Goal: Information Seeking & Learning: Check status

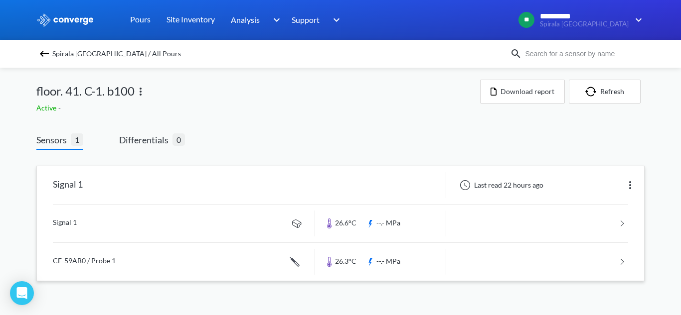
click at [82, 235] on link at bounding box center [340, 224] width 575 height 38
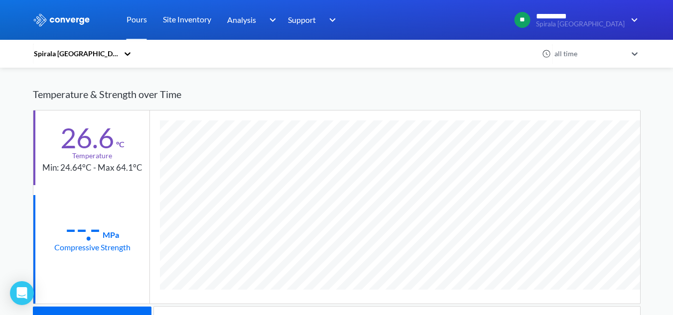
scroll to position [526, 608]
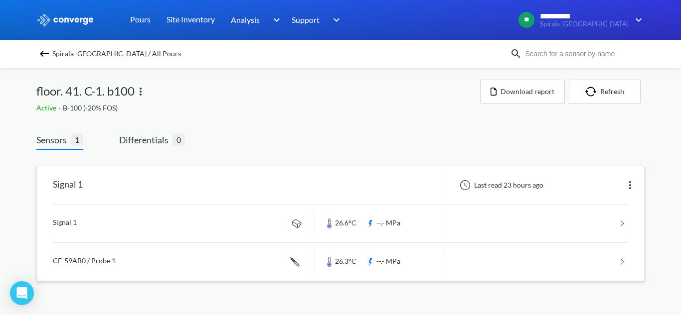
click at [74, 265] on link at bounding box center [340, 262] width 575 height 38
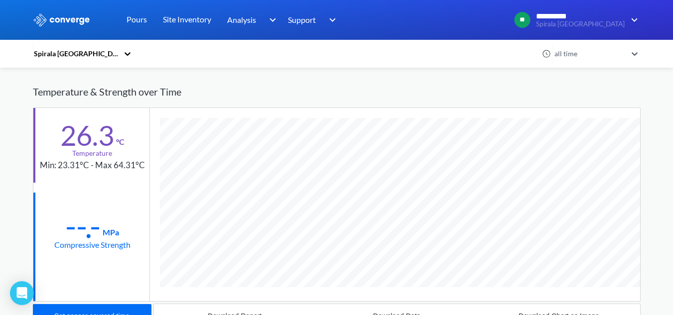
scroll to position [545, 608]
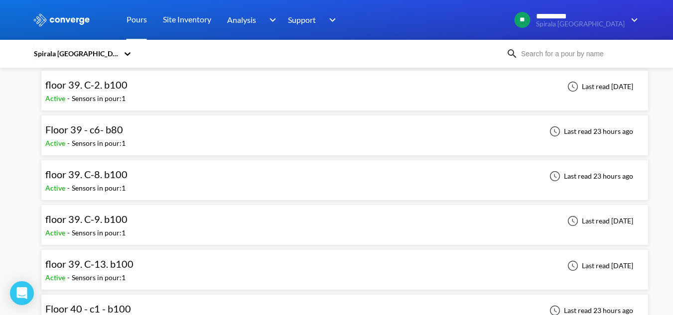
scroll to position [199, 0]
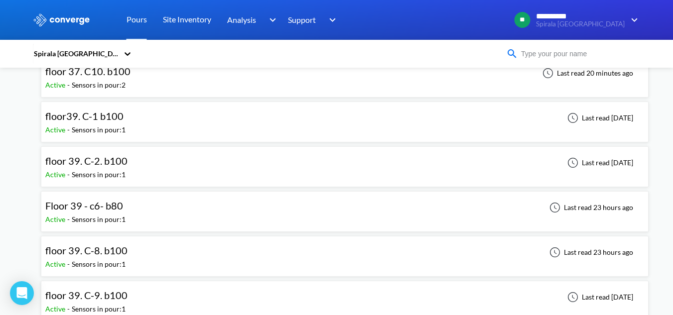
click at [569, 57] on input at bounding box center [578, 53] width 121 height 11
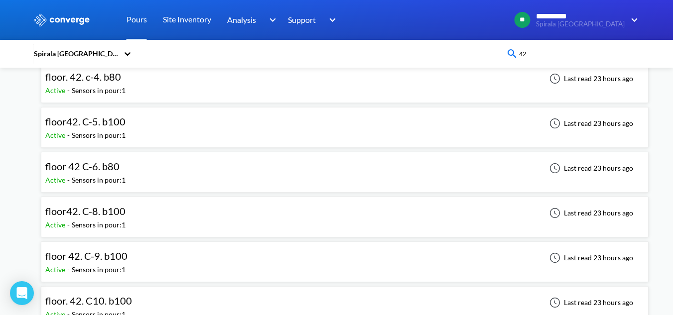
scroll to position [0, 0]
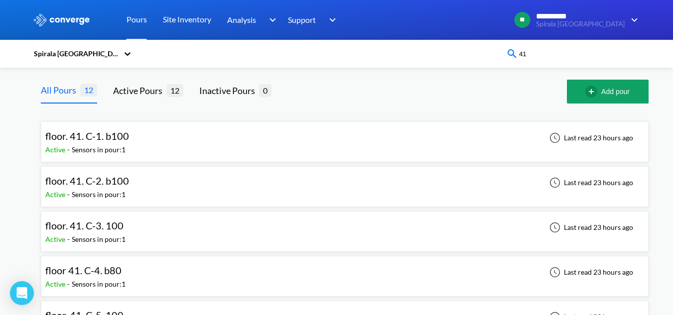
type input "41"
click at [176, 191] on div "floor. 41. C-2. b100 Active - Sensors in pour: 1 Last read 23 hours ago" at bounding box center [344, 187] width 599 height 32
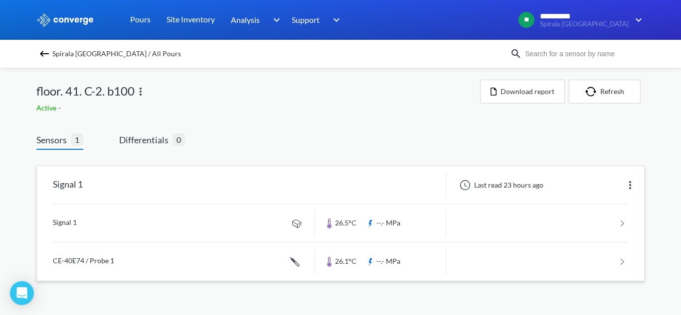
click at [256, 227] on link at bounding box center [340, 224] width 575 height 38
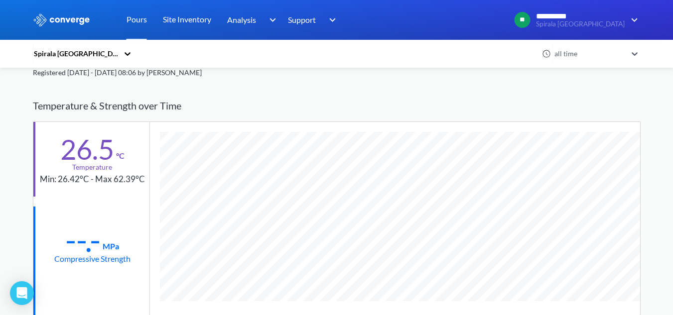
scroll to position [526, 608]
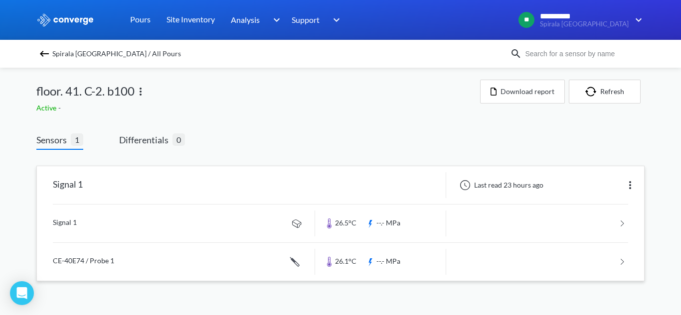
click at [258, 259] on link at bounding box center [340, 262] width 575 height 38
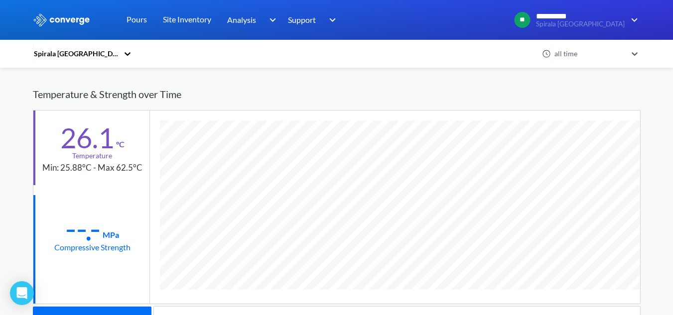
scroll to position [545, 608]
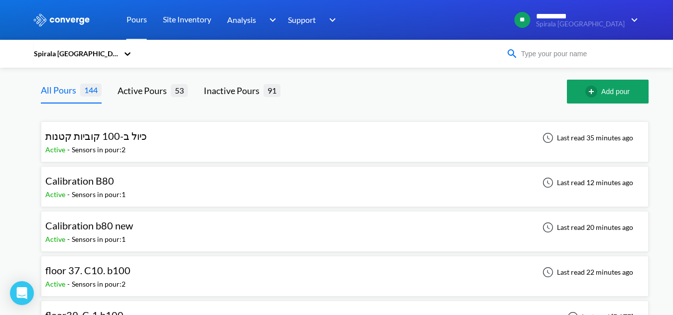
click at [551, 59] on input at bounding box center [578, 53] width 121 height 11
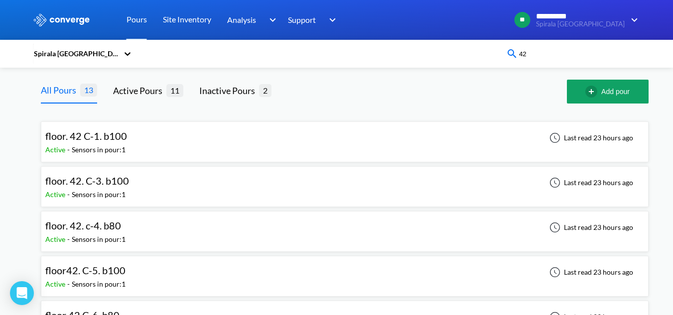
type input "42"
click at [185, 201] on div "floor. 42. C-3. b100 Active - Sensors in pour: 1 Last read 23 hours ago" at bounding box center [344, 187] width 599 height 32
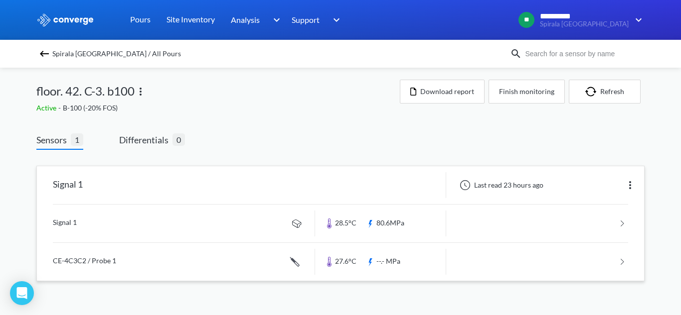
click at [165, 226] on link at bounding box center [340, 224] width 575 height 38
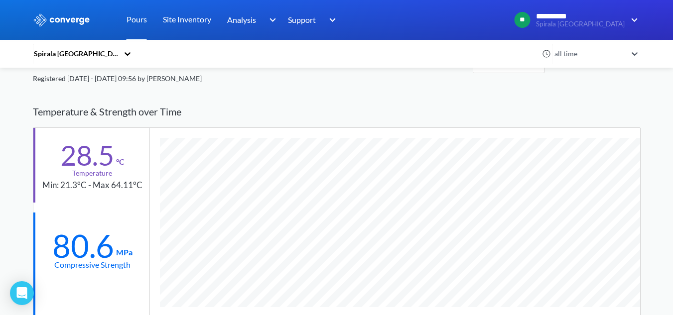
scroll to position [50, 0]
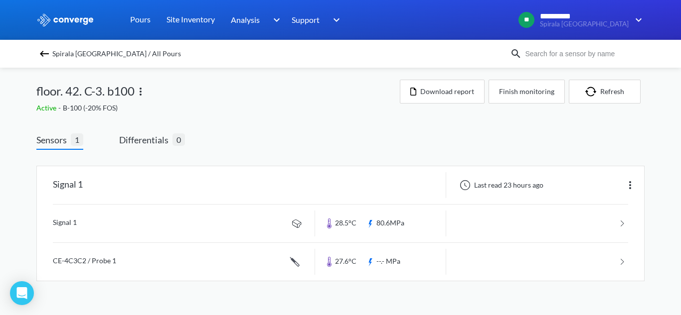
click at [546, 51] on input at bounding box center [582, 53] width 121 height 11
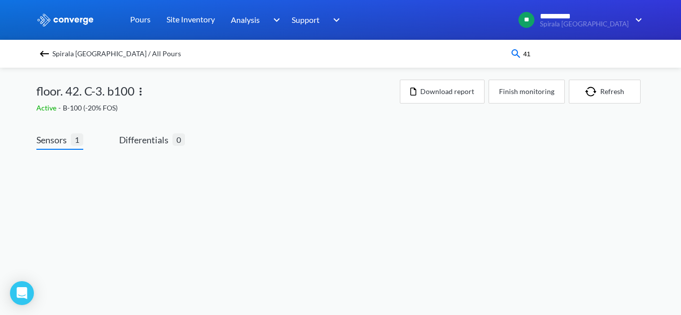
type input "41"
click at [47, 53] on img at bounding box center [44, 54] width 12 height 12
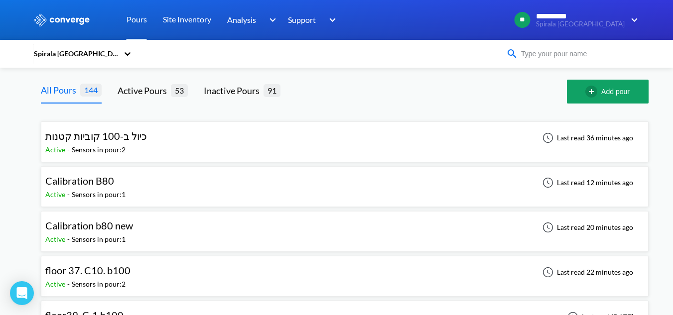
click at [598, 55] on input at bounding box center [578, 53] width 121 height 11
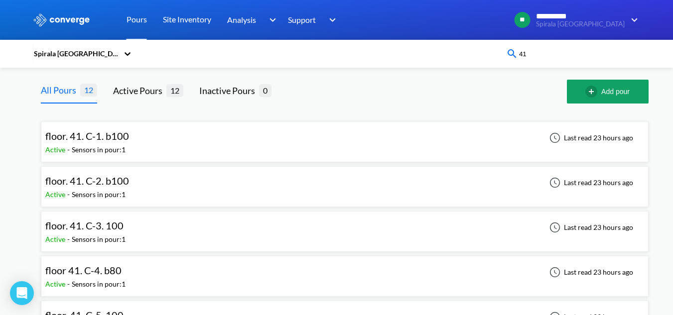
type input "41"
click at [141, 227] on div "floor. 41. C-3. 100 Active - Sensors in pour: 1 Last read 23 hours ago" at bounding box center [344, 232] width 599 height 32
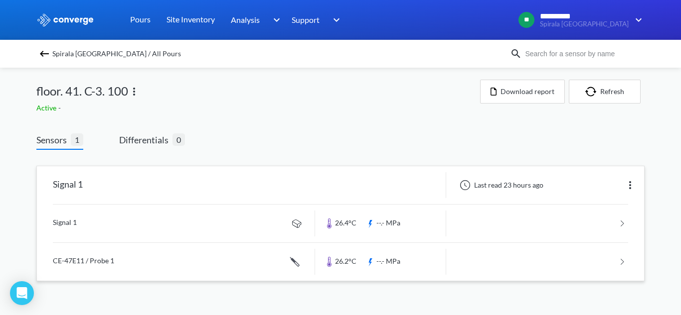
click at [260, 217] on link at bounding box center [340, 224] width 575 height 38
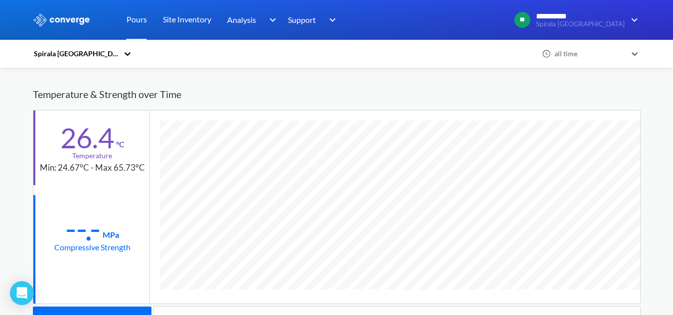
scroll to position [526, 608]
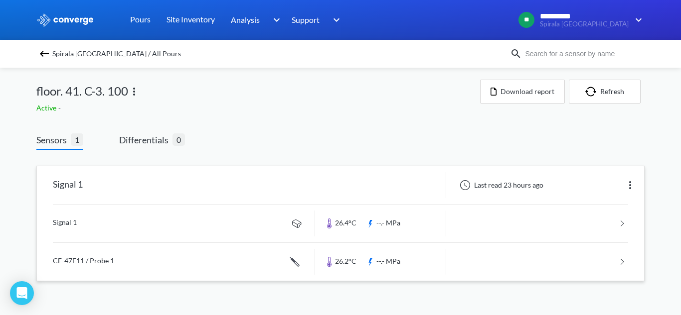
click at [204, 265] on link at bounding box center [340, 262] width 575 height 38
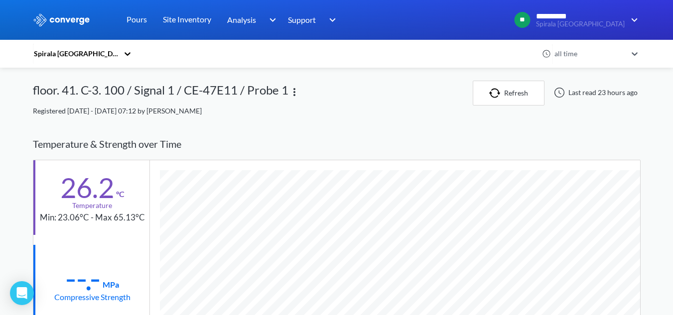
scroll to position [545, 608]
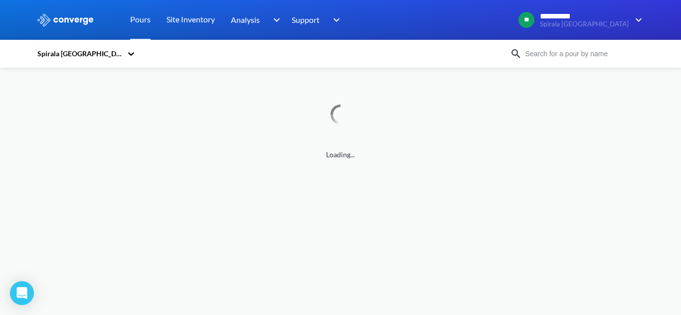
click at [534, 59] on input at bounding box center [582, 53] width 121 height 11
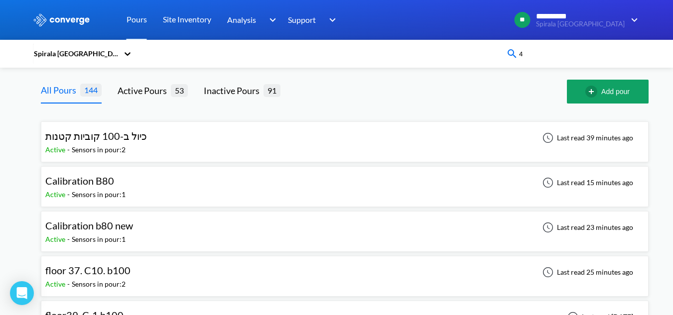
type input "41"
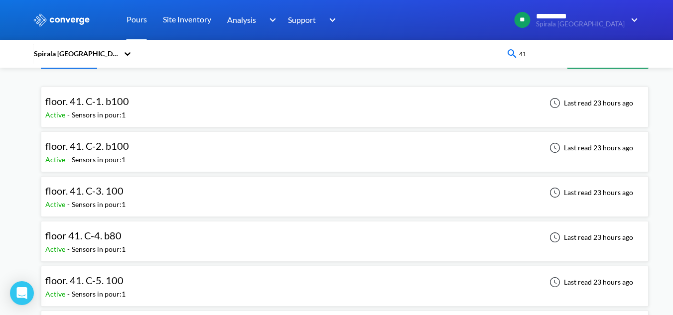
scroll to position [50, 0]
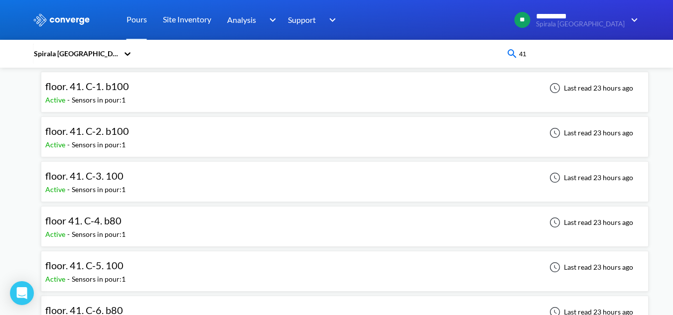
click at [142, 224] on div "floor 41. C-4. b80 Active - Sensors in pour: 1 Last read 23 hours ago" at bounding box center [344, 227] width 599 height 32
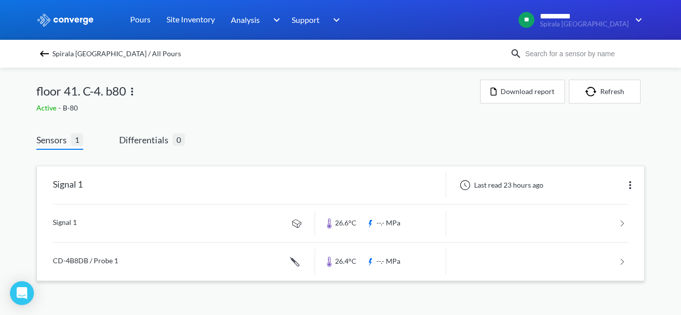
click at [176, 220] on link at bounding box center [340, 224] width 575 height 38
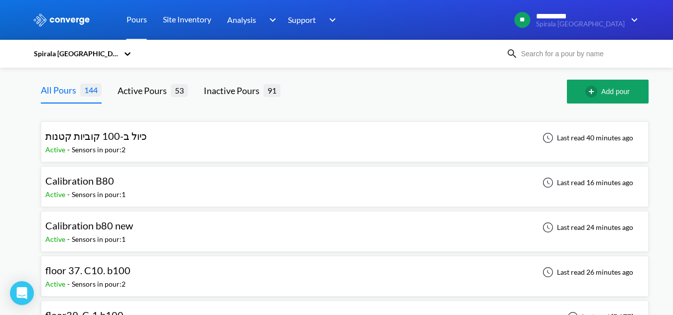
click at [546, 53] on input at bounding box center [578, 53] width 121 height 11
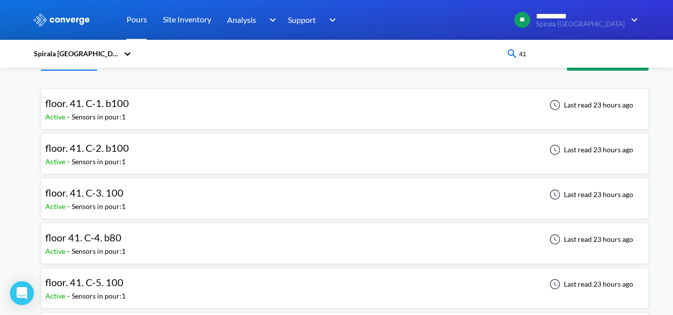
scroll to position [50, 0]
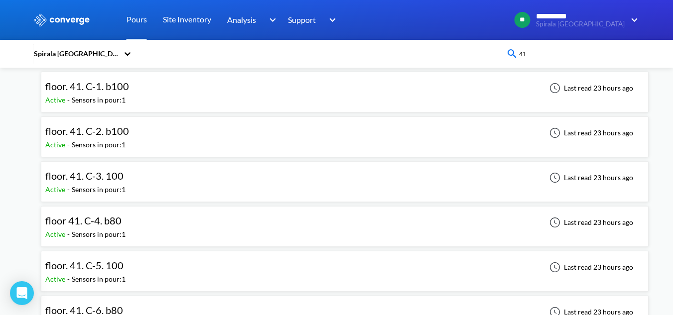
type input "41"
click at [131, 264] on div "floor. 41. C-5. 100 Active - Sensors in pour: 1 Last read 23 hours ago" at bounding box center [344, 272] width 599 height 32
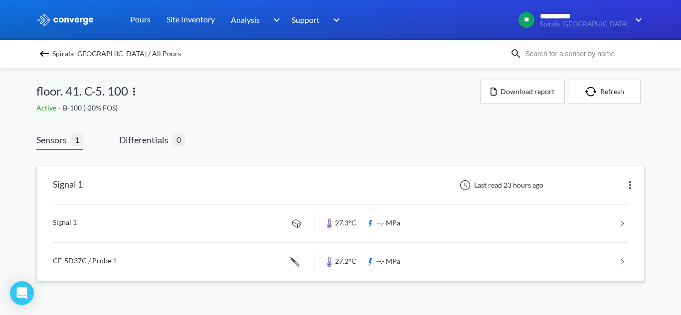
click at [101, 233] on link at bounding box center [340, 224] width 575 height 38
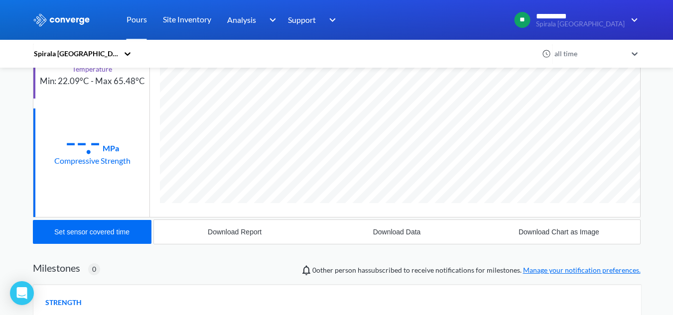
scroll to position [150, 0]
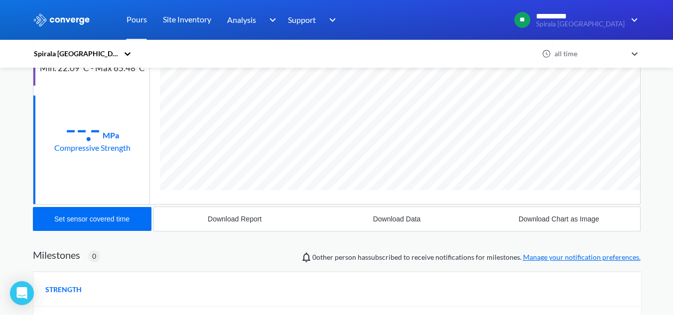
drag, startPoint x: 63, startPoint y: 147, endPoint x: 76, endPoint y: 142, distance: 14.3
click at [64, 146] on div "Compressive Strength" at bounding box center [92, 148] width 76 height 12
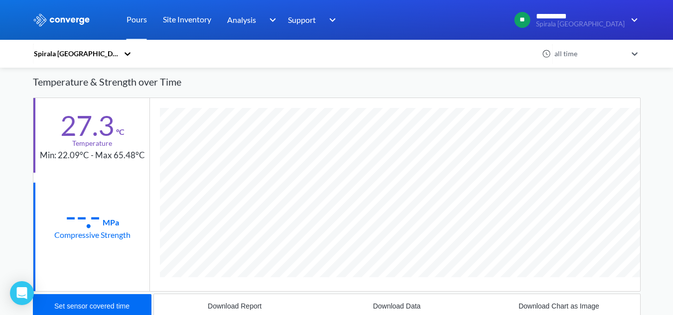
scroll to position [50, 0]
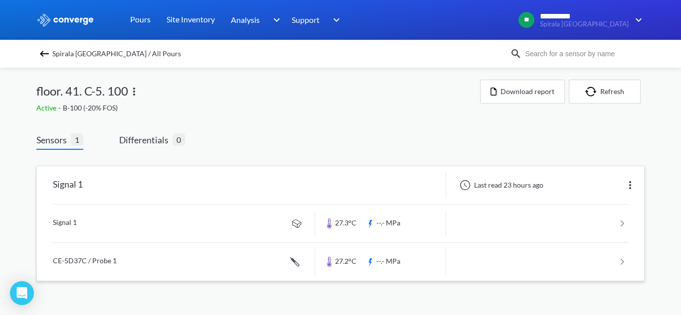
click at [258, 266] on link at bounding box center [340, 262] width 575 height 38
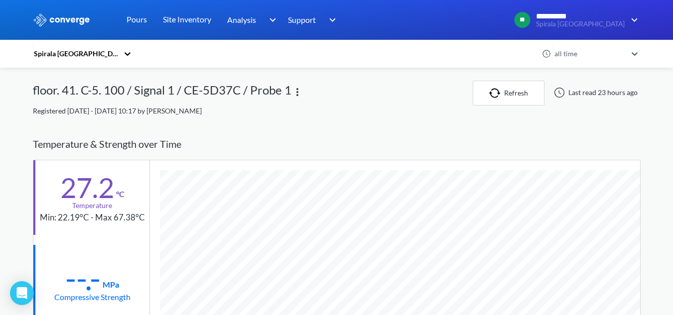
scroll to position [545, 608]
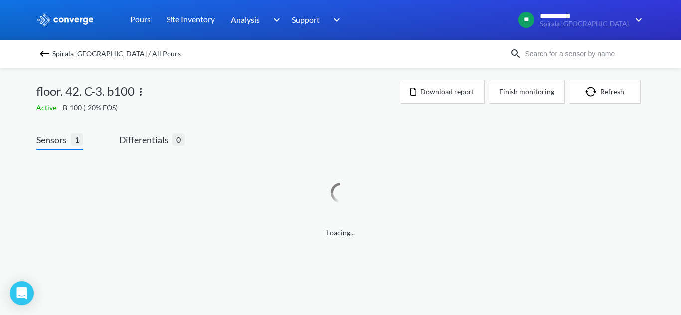
drag, startPoint x: 541, startPoint y: 50, endPoint x: 542, endPoint y: 33, distance: 17.0
click at [540, 49] on input at bounding box center [582, 53] width 121 height 11
type input "41"
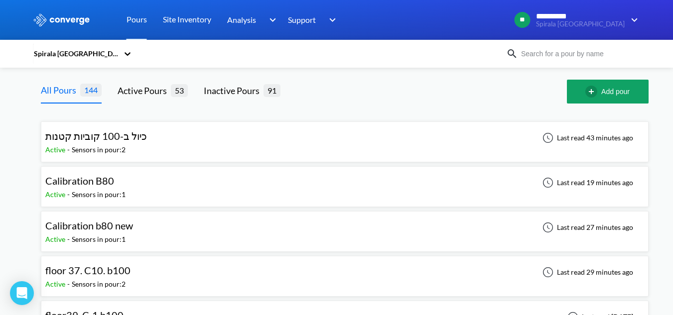
click at [540, 49] on input at bounding box center [578, 53] width 121 height 11
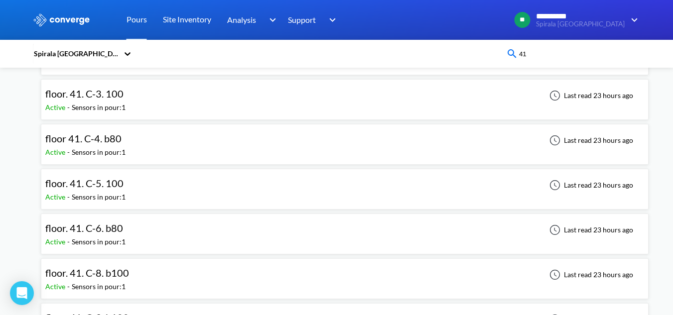
scroll to position [150, 0]
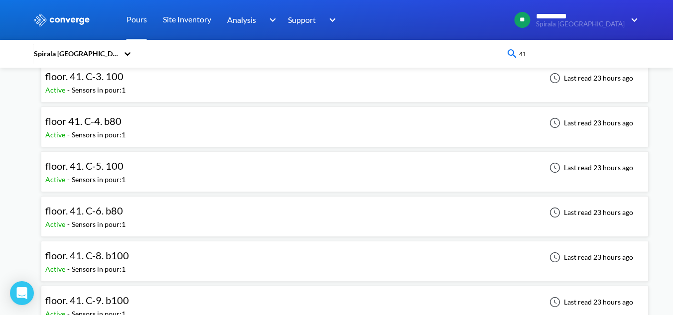
type input "41"
click at [307, 224] on div "floor. 41. C-6. b80 Active - Sensors in pour: 1 Last read 23 hours ago" at bounding box center [344, 217] width 599 height 32
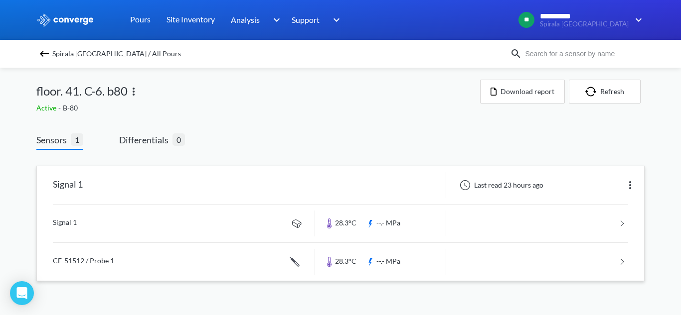
click at [227, 235] on link at bounding box center [340, 224] width 575 height 38
click at [159, 225] on link at bounding box center [340, 224] width 575 height 38
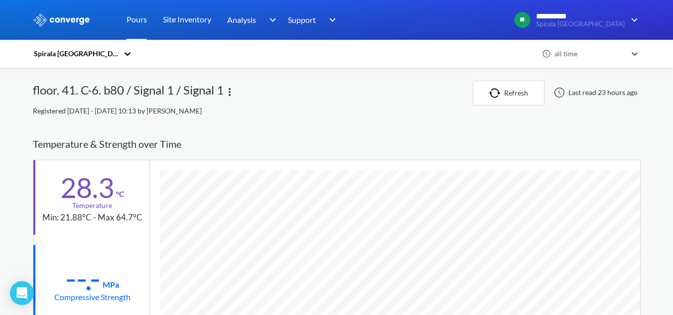
scroll to position [526, 608]
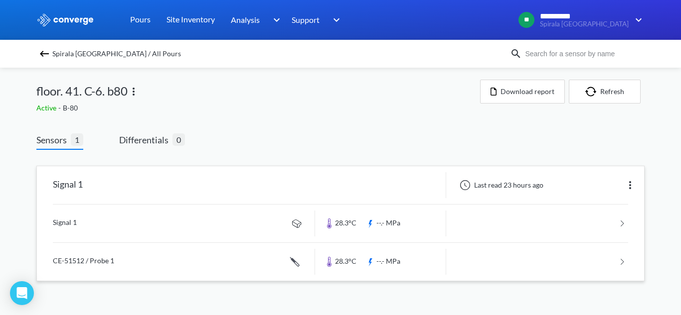
click at [143, 271] on link at bounding box center [340, 262] width 575 height 38
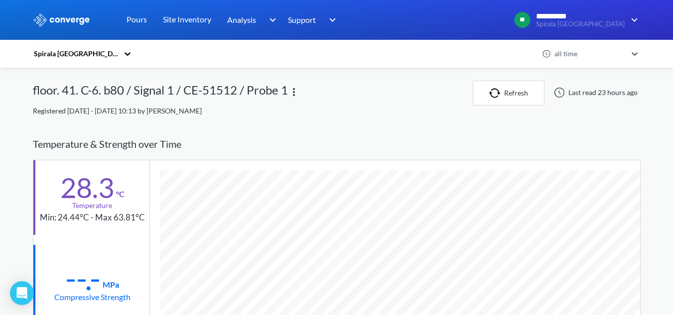
scroll to position [545, 608]
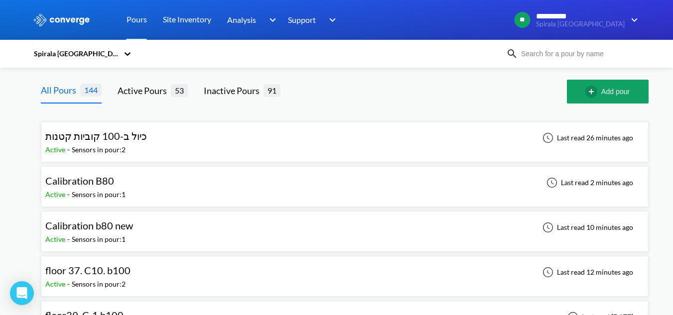
click at [605, 56] on input at bounding box center [578, 53] width 121 height 11
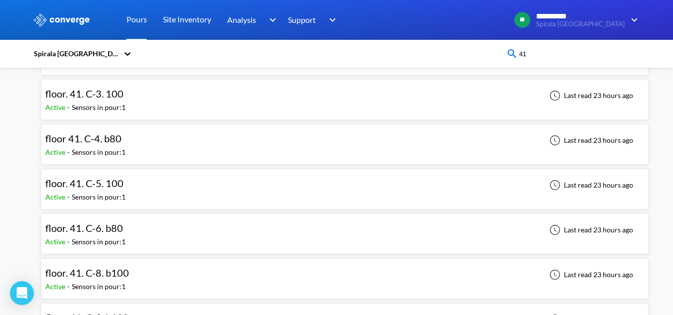
scroll to position [150, 0]
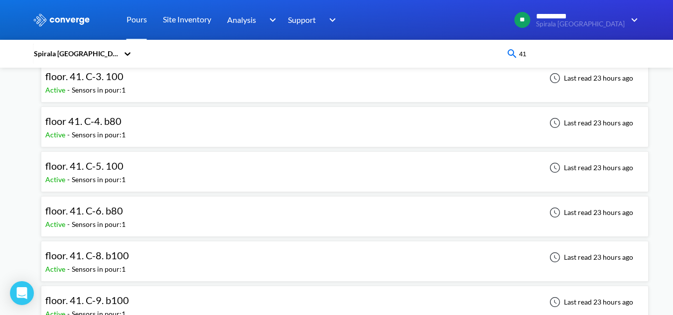
type input "41"
click at [272, 261] on div "floor. 41. C-8. b100 Active - Sensors in pour: 1 Last read 23 hours ago" at bounding box center [344, 262] width 599 height 32
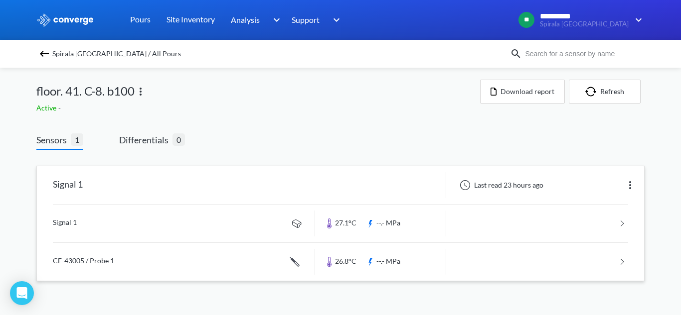
click at [262, 228] on link at bounding box center [340, 224] width 575 height 38
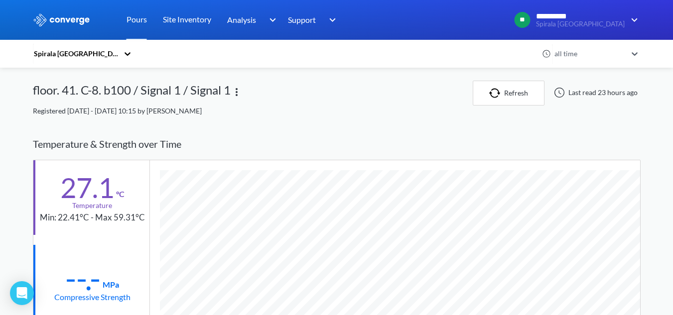
scroll to position [526, 608]
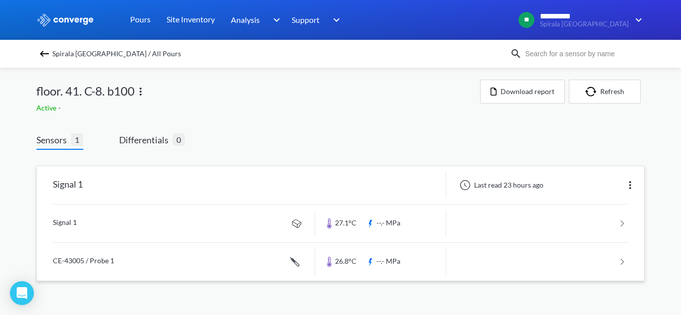
click at [136, 263] on link at bounding box center [340, 262] width 575 height 38
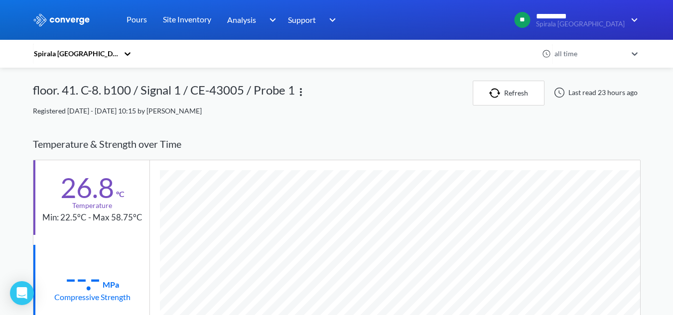
scroll to position [545, 608]
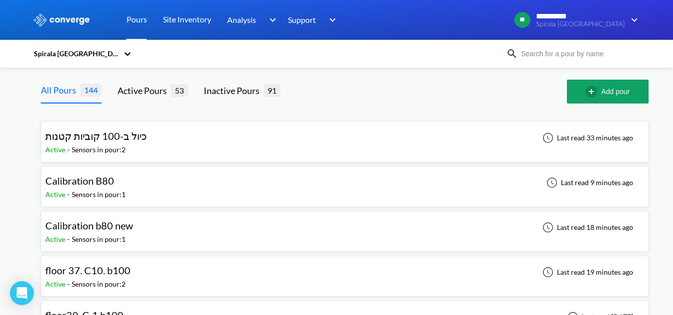
click at [594, 55] on input at bounding box center [578, 53] width 121 height 11
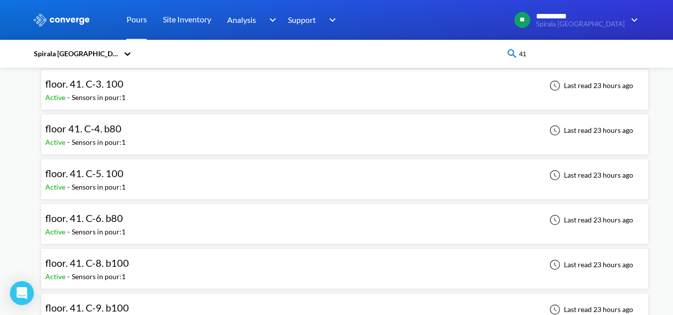
scroll to position [199, 0]
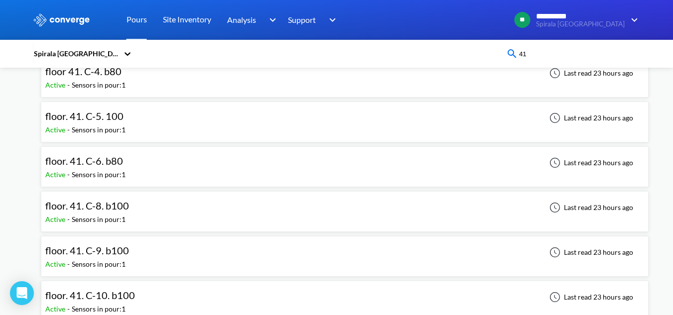
type input "41"
click at [243, 246] on div "floor. 41. C-9. b100 Active - Sensors in pour: 1 Last read 23 hours ago" at bounding box center [344, 257] width 599 height 32
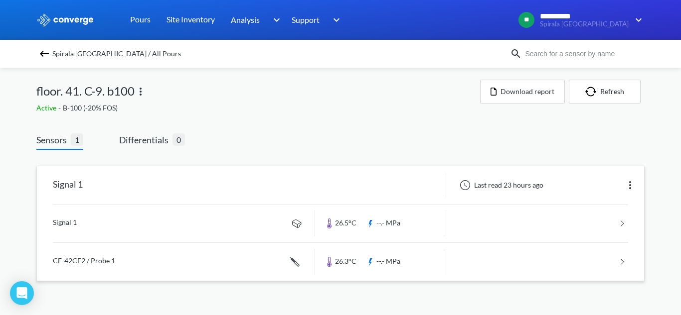
click at [224, 216] on link at bounding box center [340, 224] width 575 height 38
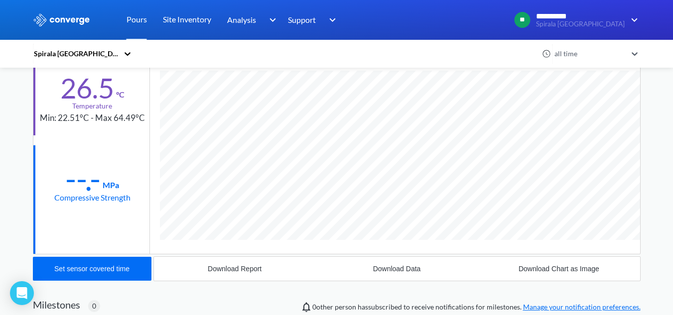
scroll to position [526, 608]
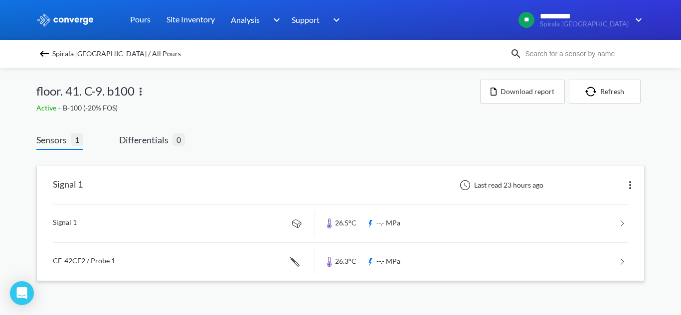
click at [166, 254] on link at bounding box center [340, 262] width 575 height 38
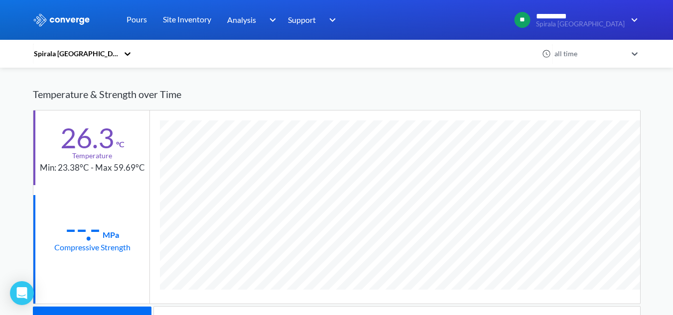
scroll to position [545, 608]
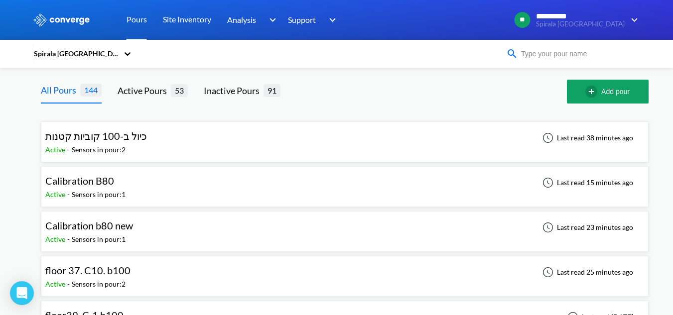
click at [529, 52] on input at bounding box center [578, 53] width 121 height 11
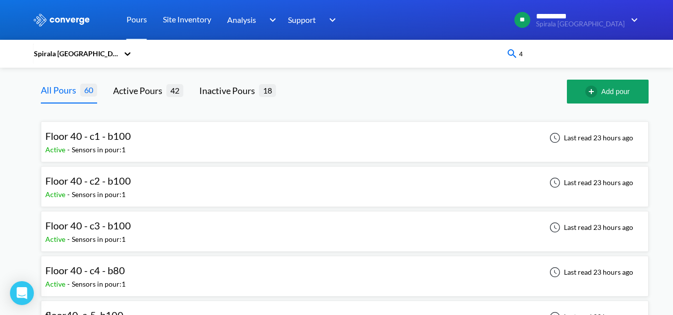
type input "41"
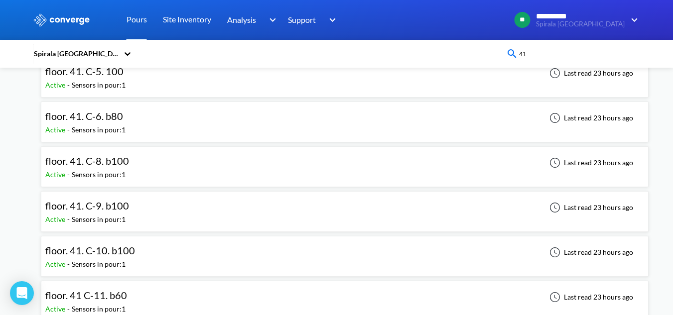
scroll to position [249, 0]
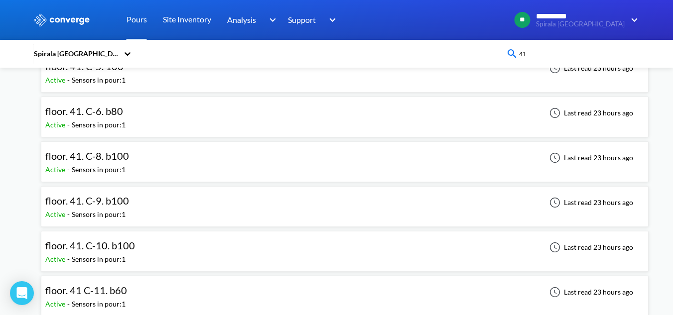
click at [167, 258] on div "floor. 41. C-10. b100 Active - Sensors in pour: 1 Last read 23 hours ago" at bounding box center [344, 252] width 599 height 32
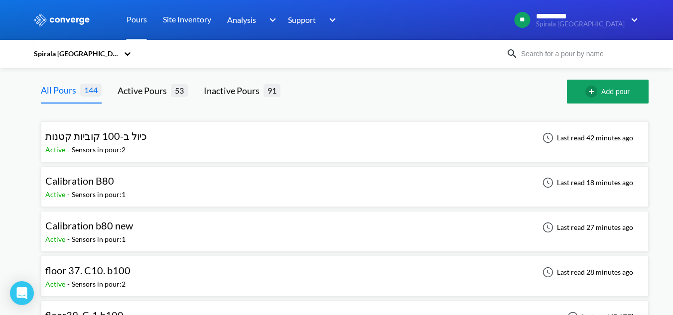
click at [535, 51] on input at bounding box center [578, 53] width 121 height 11
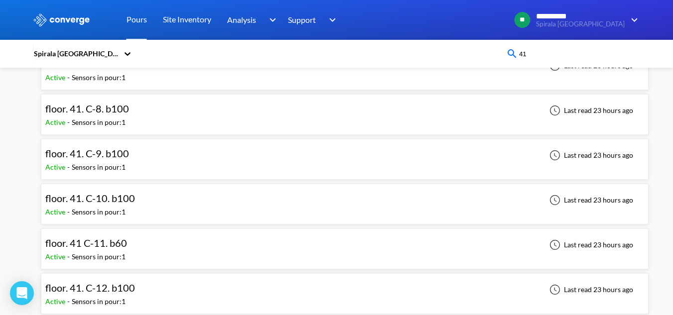
scroll to position [348, 0]
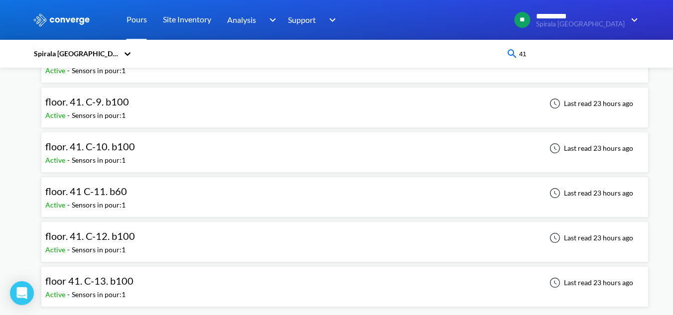
type input "41"
click at [149, 205] on div "floor. 41 C-11. b60 Active - Sensors in pour: 1 Last read 23 hours ago" at bounding box center [344, 197] width 599 height 32
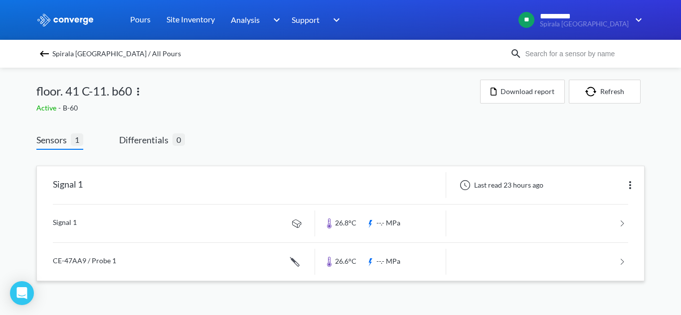
click at [74, 229] on link at bounding box center [340, 224] width 575 height 38
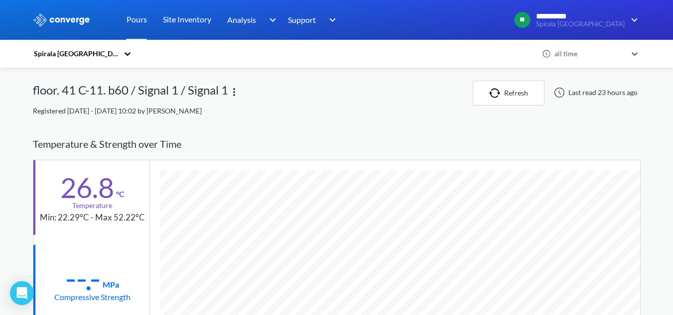
scroll to position [526, 608]
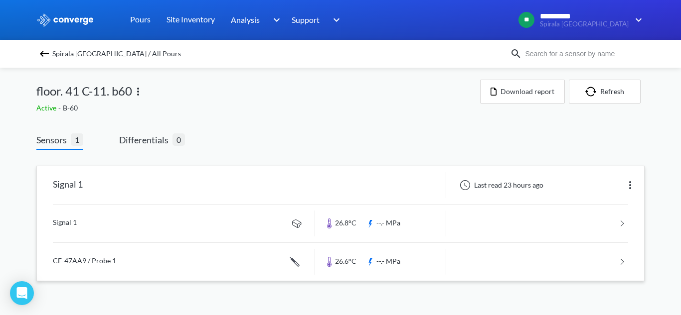
click at [171, 255] on link at bounding box center [340, 262] width 575 height 38
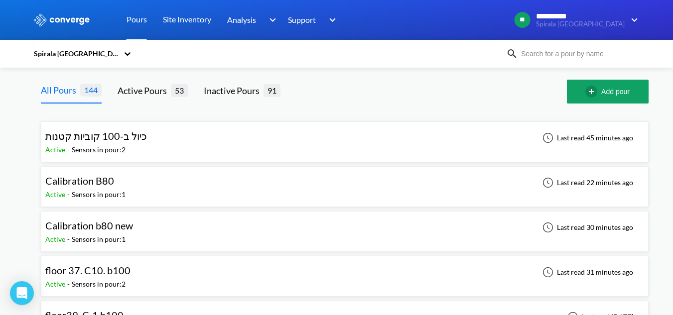
click at [543, 57] on input at bounding box center [578, 53] width 121 height 11
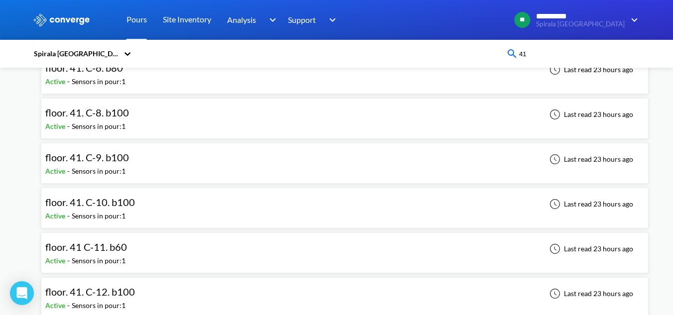
scroll to position [348, 0]
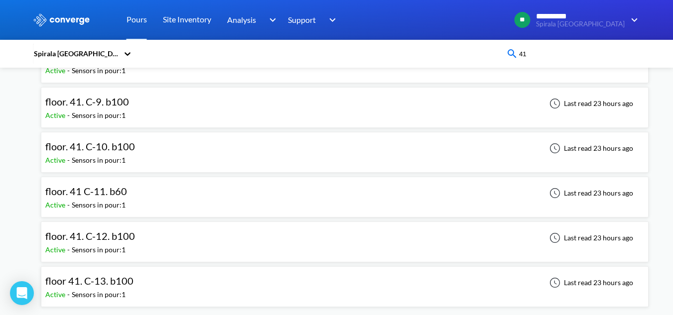
type input "41"
click at [207, 244] on div "floor. 41. C-12. b100 Active - Sensors in pour: 1 Last read 23 hours ago" at bounding box center [344, 242] width 599 height 32
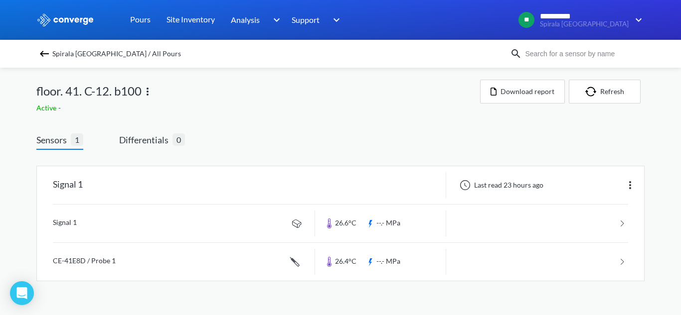
click at [229, 228] on link at bounding box center [340, 224] width 575 height 38
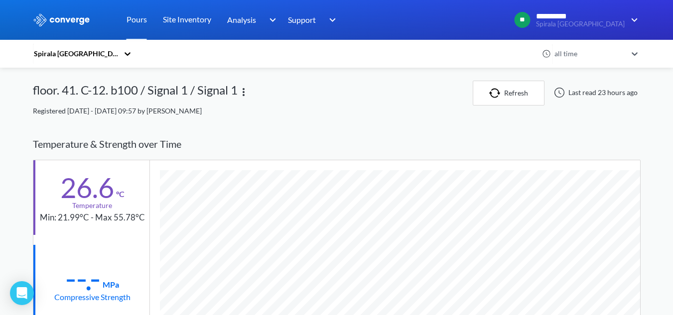
scroll to position [526, 608]
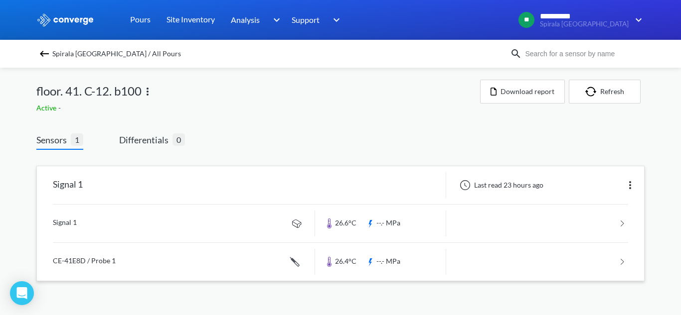
click at [156, 276] on link at bounding box center [340, 262] width 575 height 38
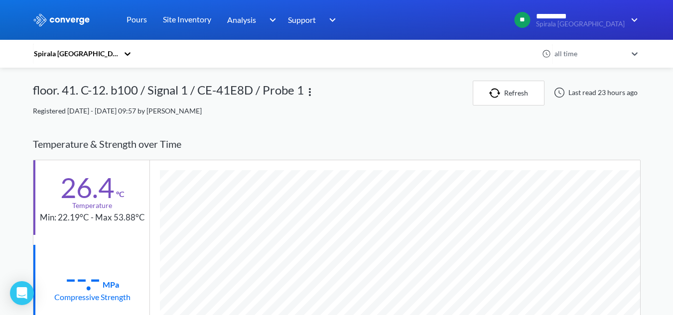
scroll to position [545, 608]
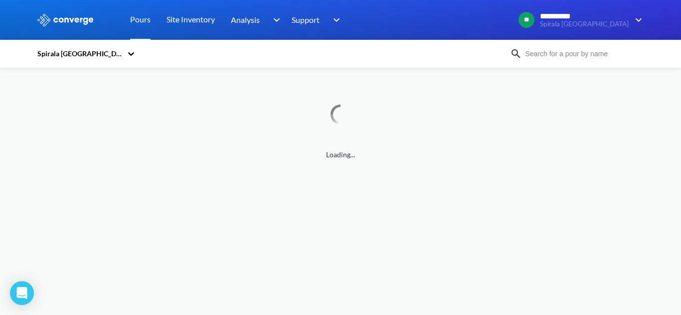
click at [608, 51] on input at bounding box center [582, 53] width 121 height 11
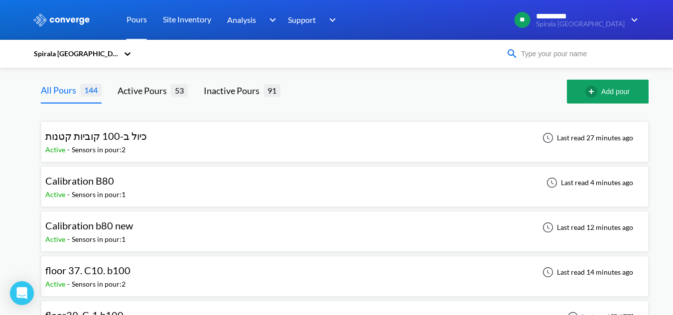
type input "41"
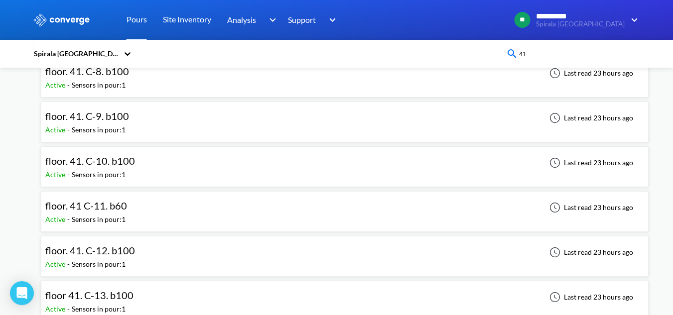
scroll to position [348, 0]
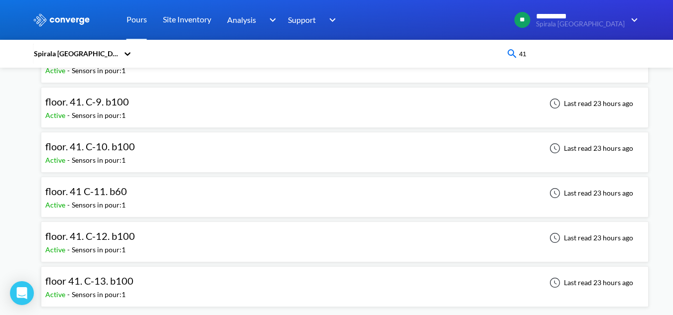
click at [132, 280] on div "floor 41. C-13. b100" at bounding box center [91, 281] width 93 height 15
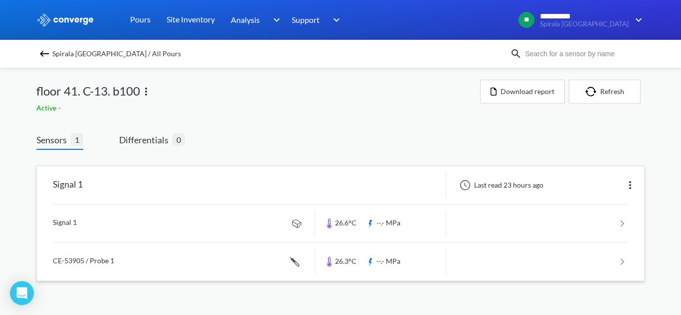
click at [139, 229] on link at bounding box center [340, 224] width 575 height 38
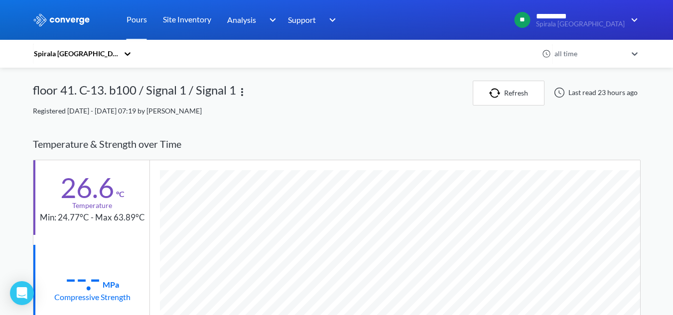
scroll to position [526, 608]
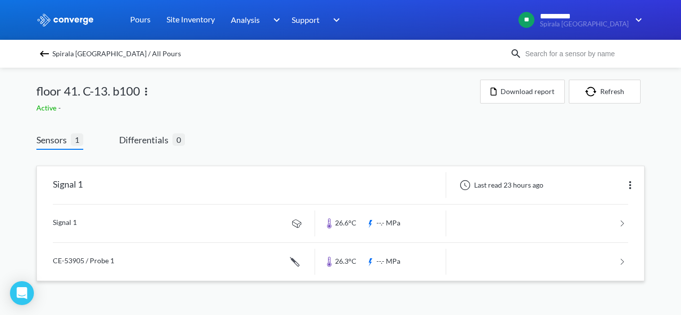
click at [128, 265] on link at bounding box center [340, 262] width 575 height 38
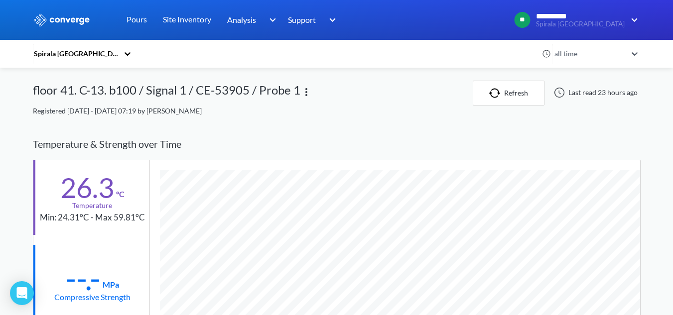
scroll to position [545, 608]
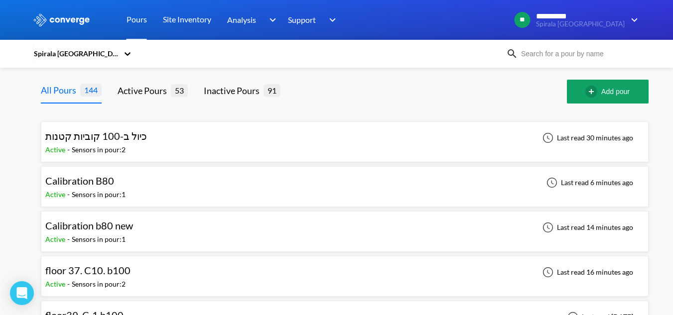
click at [599, 53] on input at bounding box center [578, 53] width 121 height 11
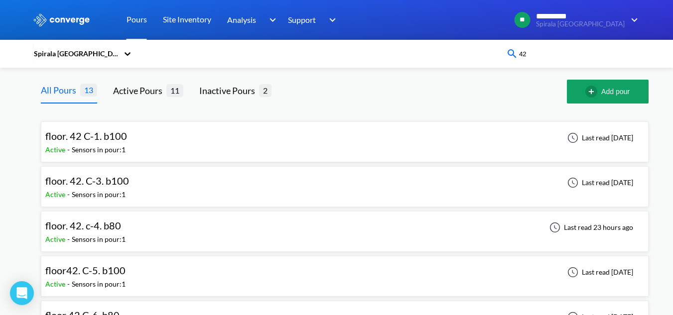
type input "42"
click at [141, 148] on div "floor. 42 C-1. b100 Active - Sensors in pour: 1 Last read [DATE]" at bounding box center [344, 142] width 599 height 32
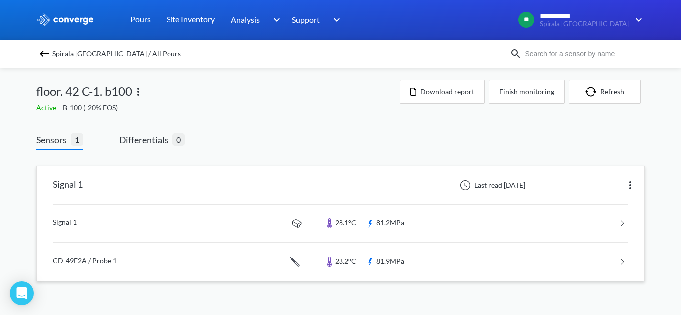
click at [138, 214] on link at bounding box center [340, 224] width 575 height 38
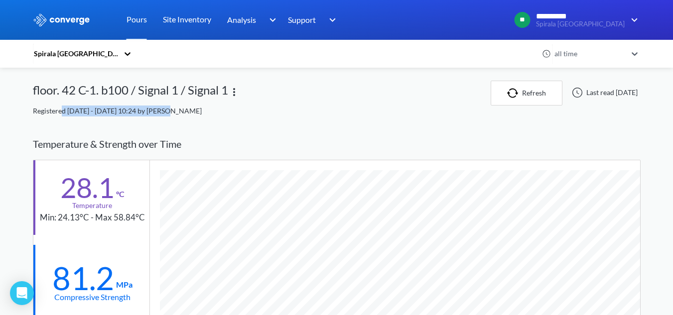
drag, startPoint x: 64, startPoint y: 110, endPoint x: 160, endPoint y: 116, distance: 96.9
click at [160, 116] on div "Registered [DATE] - [DATE] 10:24 by [PERSON_NAME]" at bounding box center [337, 111] width 608 height 11
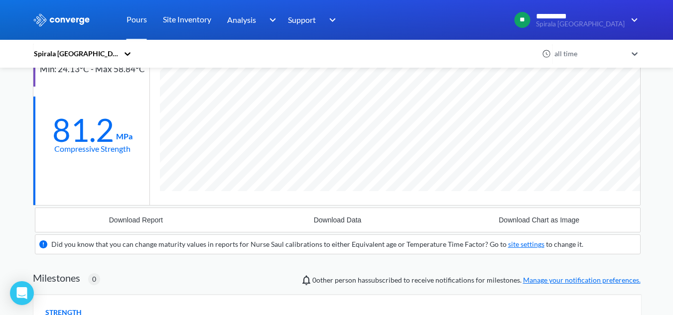
scroll to position [150, 0]
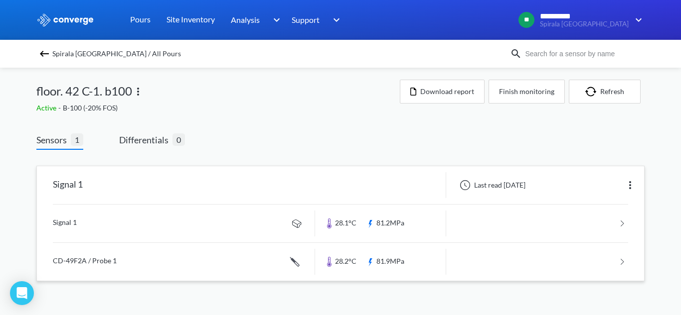
click at [239, 259] on link at bounding box center [340, 262] width 575 height 38
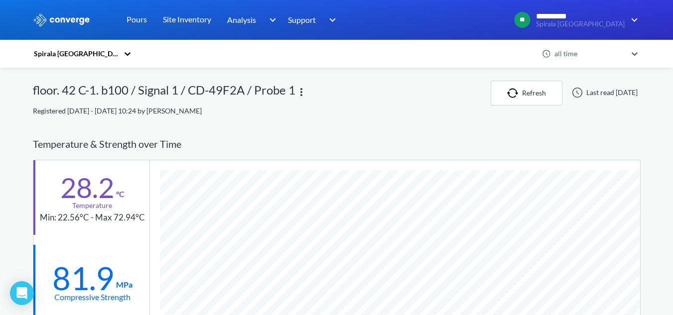
scroll to position [637, 608]
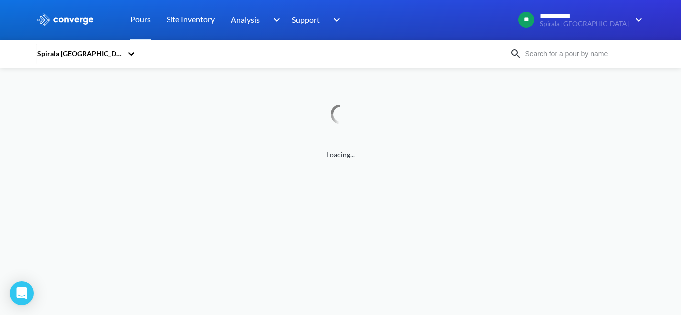
click at [542, 52] on input at bounding box center [582, 53] width 121 height 11
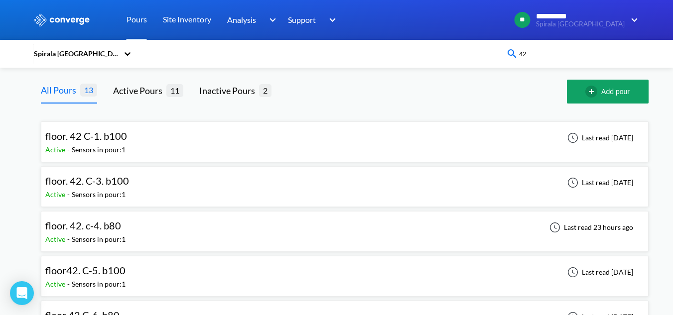
type input "42"
click at [202, 232] on div "floor. 42. c-4. b80 Active - Sensors in pour: 1 Last read 23 hours ago" at bounding box center [344, 232] width 599 height 32
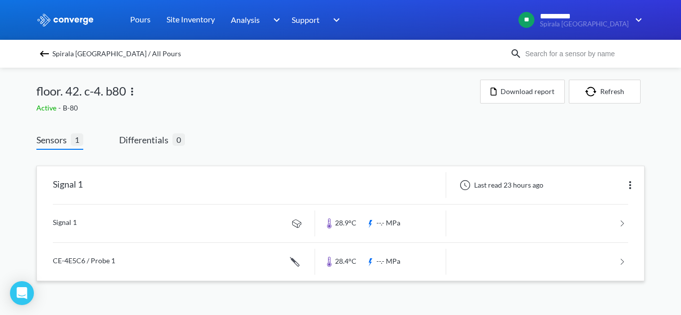
click at [183, 231] on link at bounding box center [340, 224] width 575 height 38
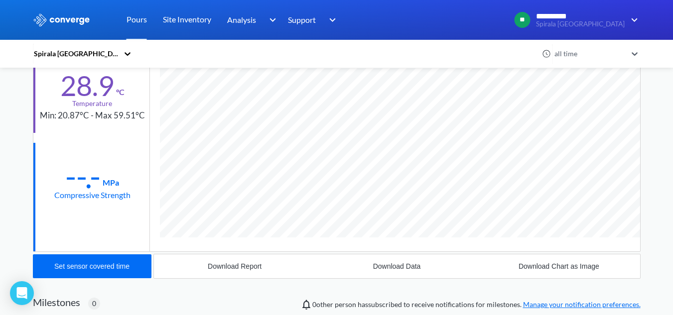
scroll to position [526, 608]
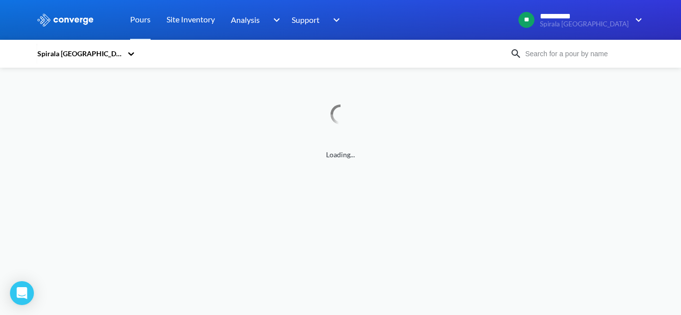
click at [567, 53] on input at bounding box center [582, 53] width 121 height 11
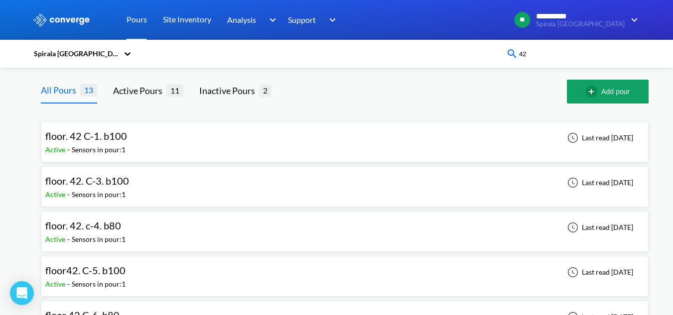
type input "42"
click at [117, 280] on div "Sensors in pour: 1" at bounding box center [99, 284] width 54 height 11
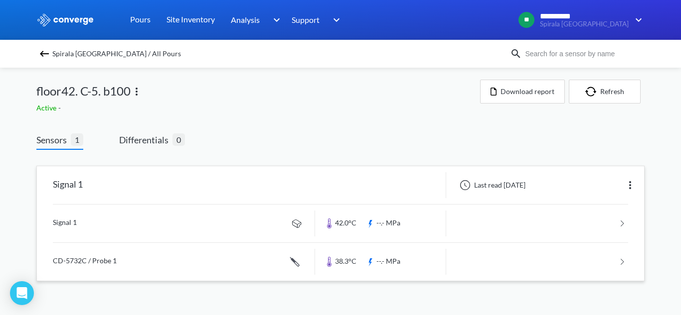
click at [159, 221] on link at bounding box center [340, 224] width 575 height 38
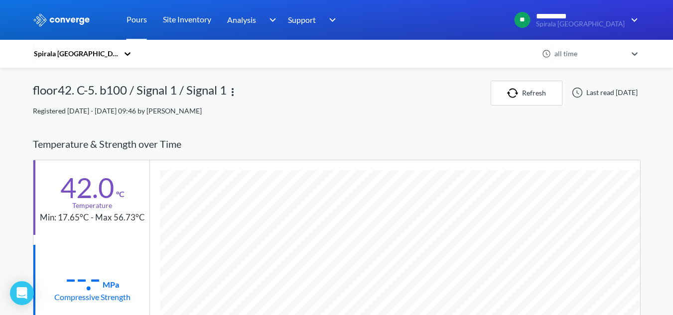
scroll to position [526, 608]
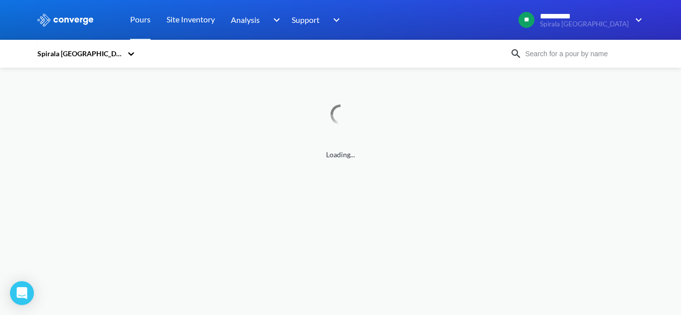
click at [540, 54] on input at bounding box center [582, 53] width 121 height 11
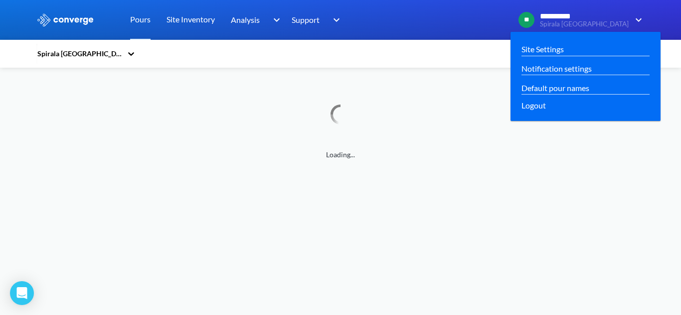
type input "43"
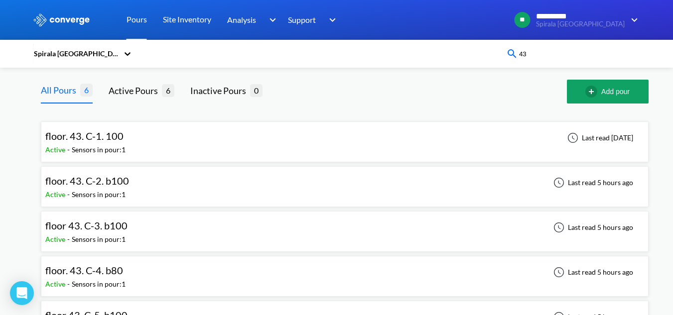
click at [149, 190] on div "floor. 43. C-2. b100 Active - Sensors in pour: 1 Last read 5 hours ago" at bounding box center [344, 187] width 599 height 32
